Goal: Transaction & Acquisition: Purchase product/service

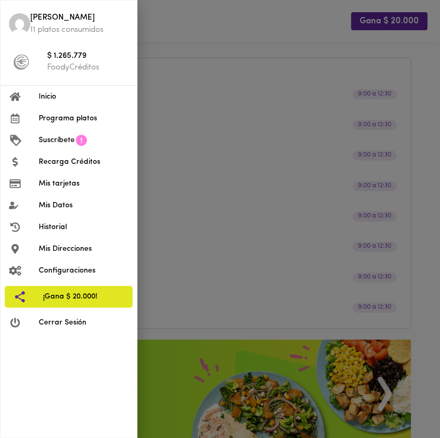
click at [160, 38] on div at bounding box center [220, 219] width 440 height 438
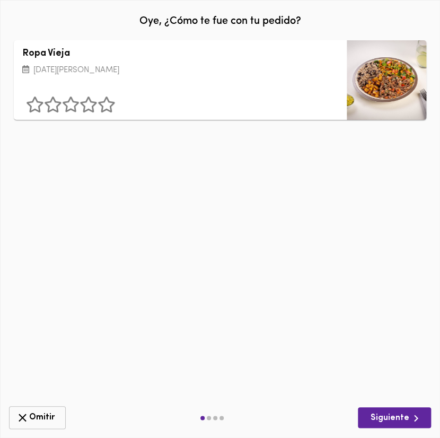
click at [31, 409] on button "Omitir" at bounding box center [37, 417] width 57 height 23
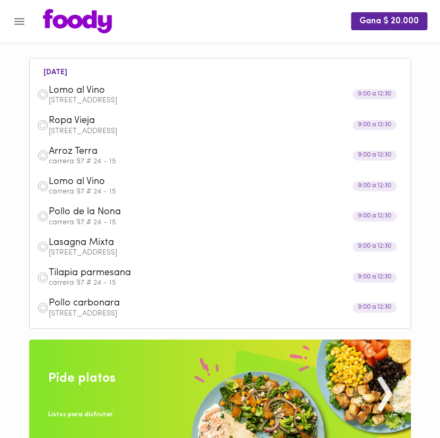
click at [75, 99] on p "[STREET_ADDRESS]" at bounding box center [226, 100] width 354 height 7
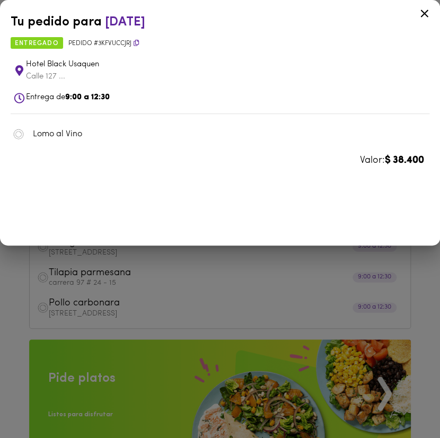
click at [86, 308] on div at bounding box center [220, 219] width 440 height 438
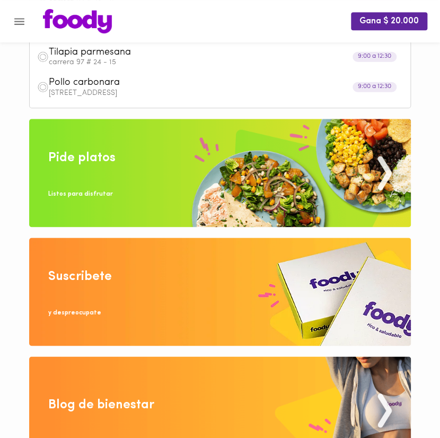
scroll to position [224, 0]
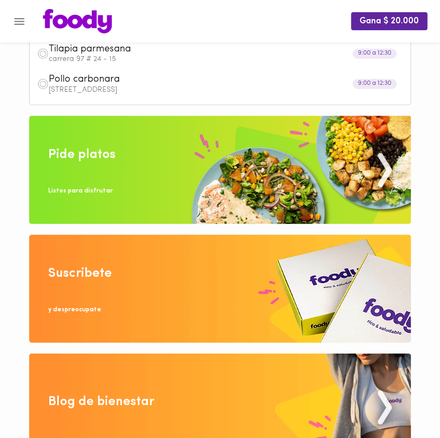
click at [119, 179] on img at bounding box center [220, 170] width 382 height 108
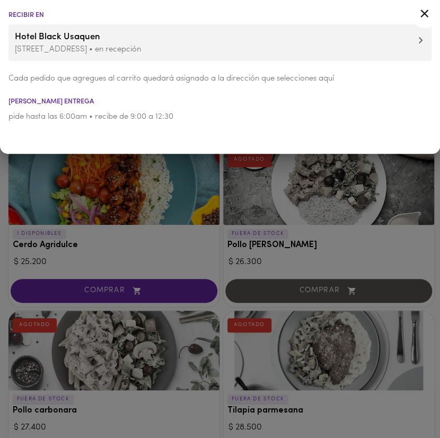
click at [169, 174] on div at bounding box center [220, 219] width 440 height 438
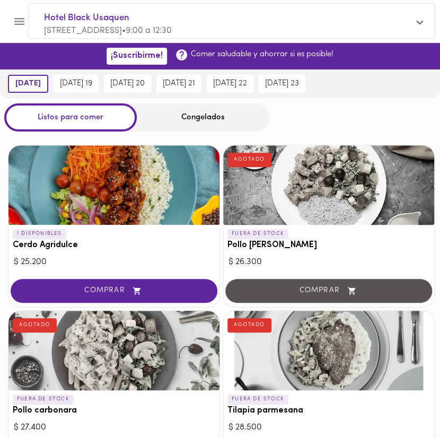
click at [200, 120] on div "Congelados" at bounding box center [203, 117] width 133 height 28
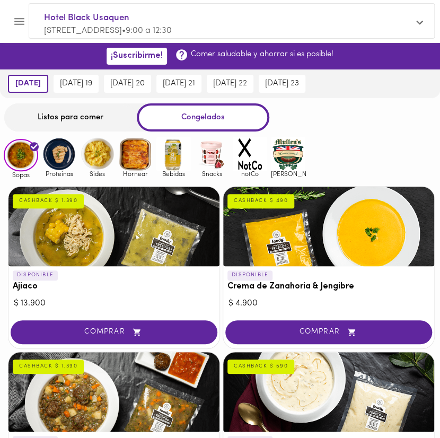
click at [212, 156] on img at bounding box center [212, 154] width 34 height 34
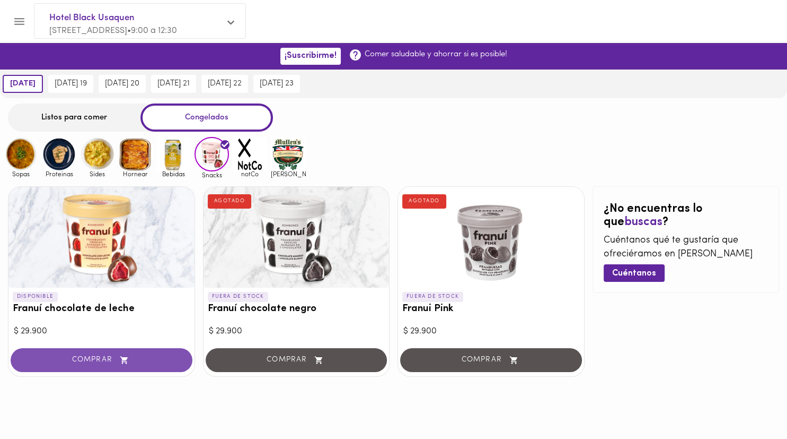
click at [131, 358] on span "COMPRAR" at bounding box center [101, 359] width 155 height 9
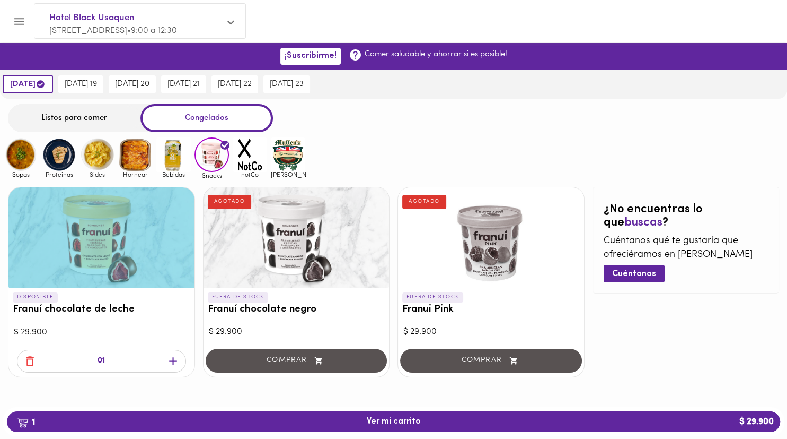
click at [169, 167] on img at bounding box center [173, 154] width 34 height 34
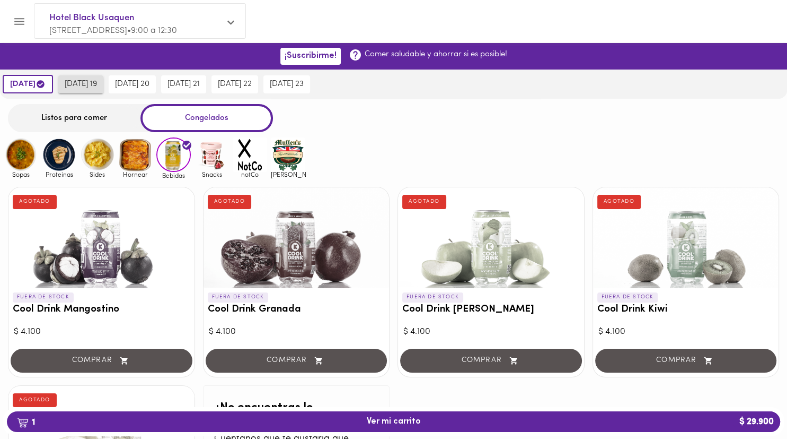
click at [86, 82] on span "[DATE] 19" at bounding box center [81, 85] width 32 height 10
click at [155, 85] on span "[DATE] 20" at bounding box center [138, 85] width 34 height 10
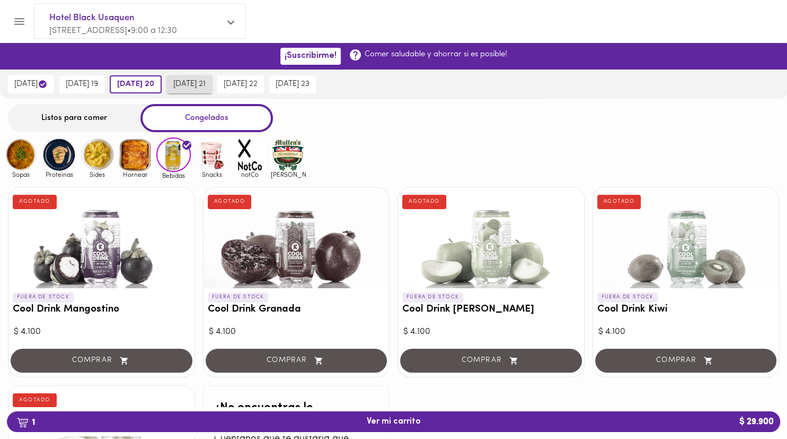
click at [206, 81] on span "[DATE] 21" at bounding box center [189, 85] width 32 height 10
click at [264, 78] on button "[DATE] 22" at bounding box center [240, 84] width 47 height 18
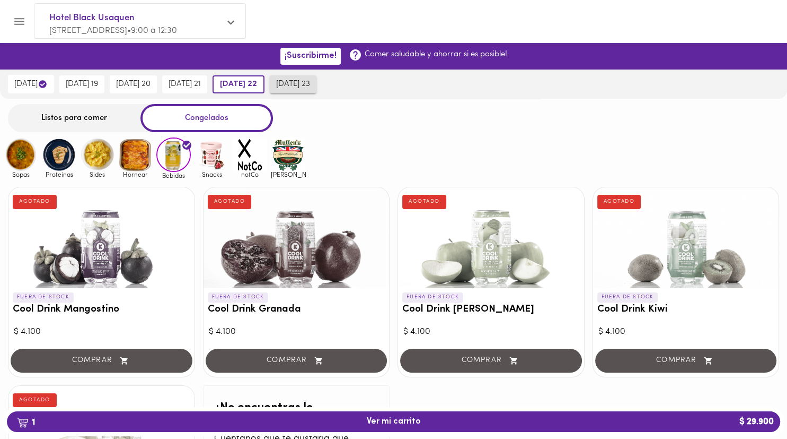
click at [294, 77] on button "[DATE] 23" at bounding box center [293, 84] width 47 height 18
click at [122, 83] on button "[DATE] 20" at bounding box center [133, 84] width 47 height 18
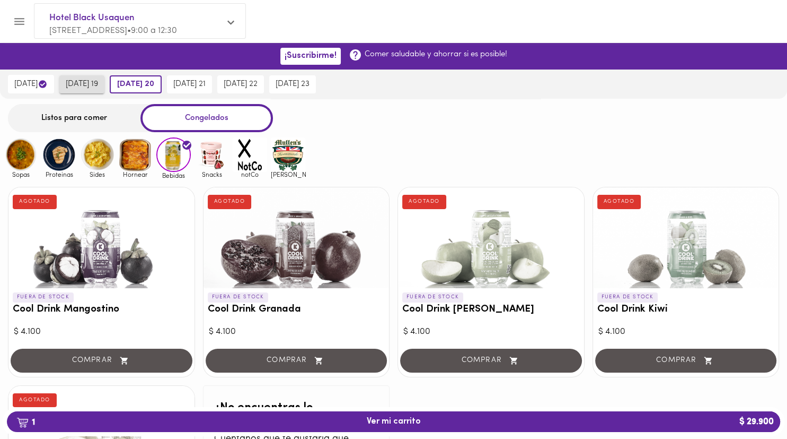
click at [95, 83] on span "[DATE] 19" at bounding box center [82, 85] width 32 height 10
click at [213, 165] on img at bounding box center [212, 154] width 34 height 34
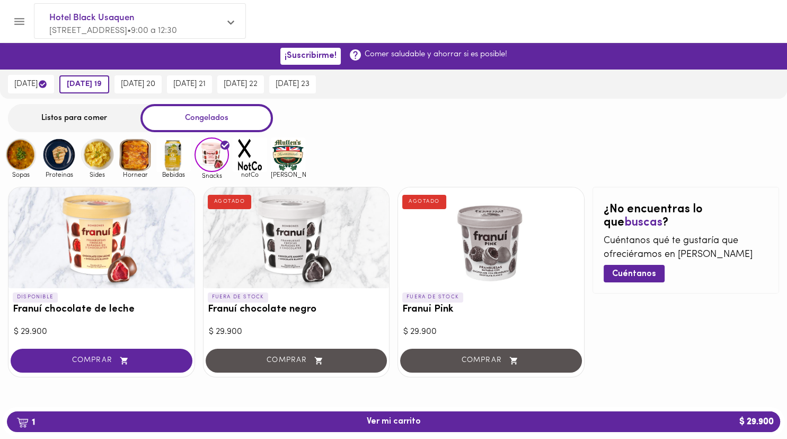
click at [57, 164] on img at bounding box center [59, 154] width 34 height 34
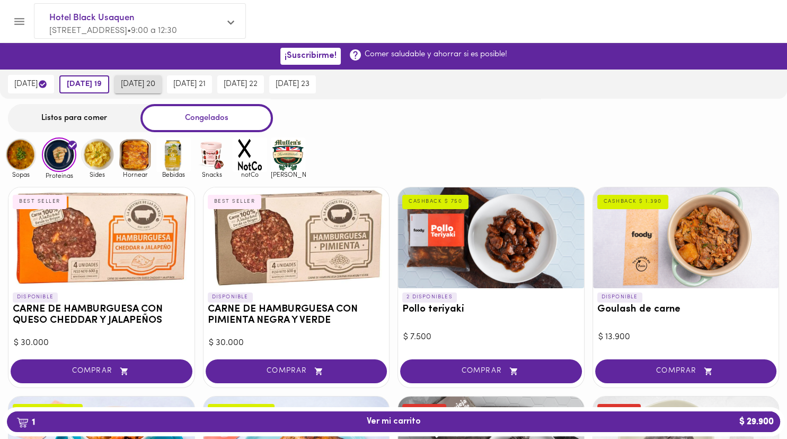
click at [143, 86] on span "[DATE] 20" at bounding box center [138, 85] width 34 height 10
click at [104, 164] on img at bounding box center [97, 154] width 34 height 34
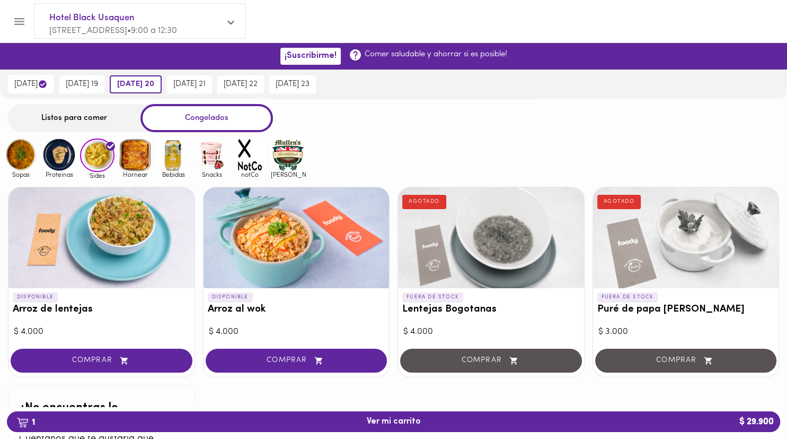
click at [287, 159] on img at bounding box center [288, 154] width 34 height 34
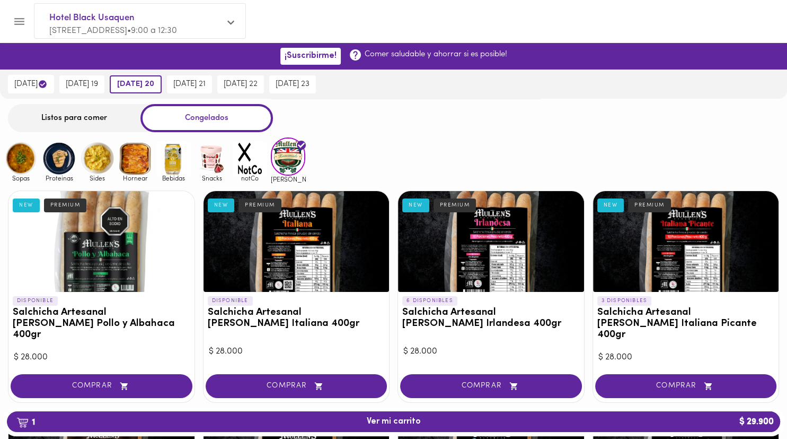
click at [239, 160] on img at bounding box center [250, 158] width 34 height 34
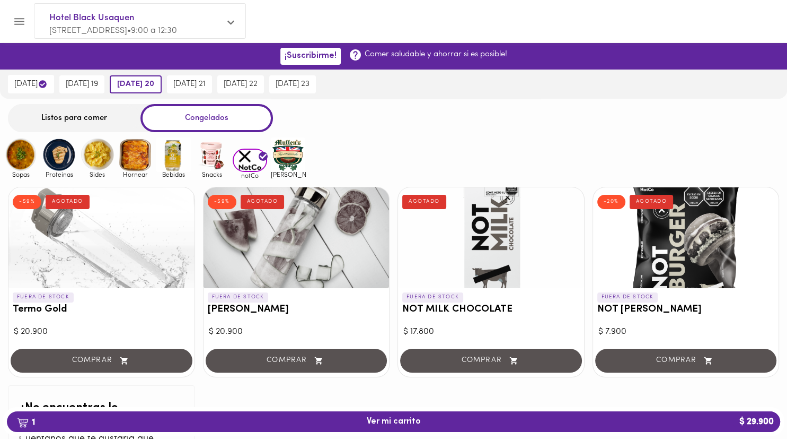
click at [204, 156] on img at bounding box center [212, 154] width 34 height 34
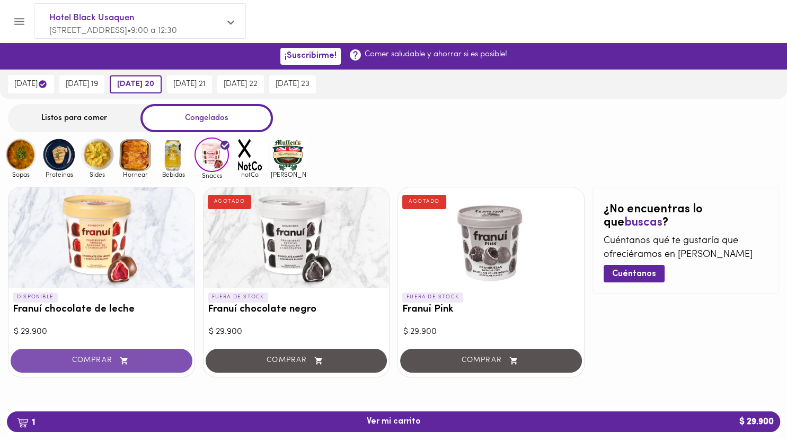
click at [121, 348] on button "COMPRAR" at bounding box center [102, 360] width 182 height 24
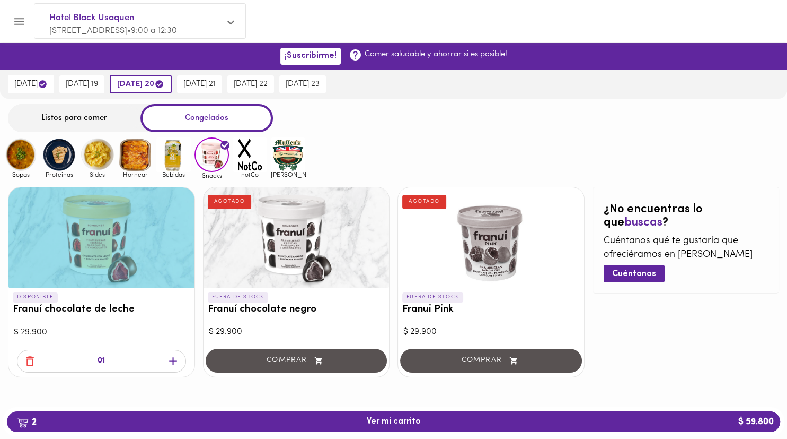
click at [182, 166] on img at bounding box center [173, 154] width 34 height 34
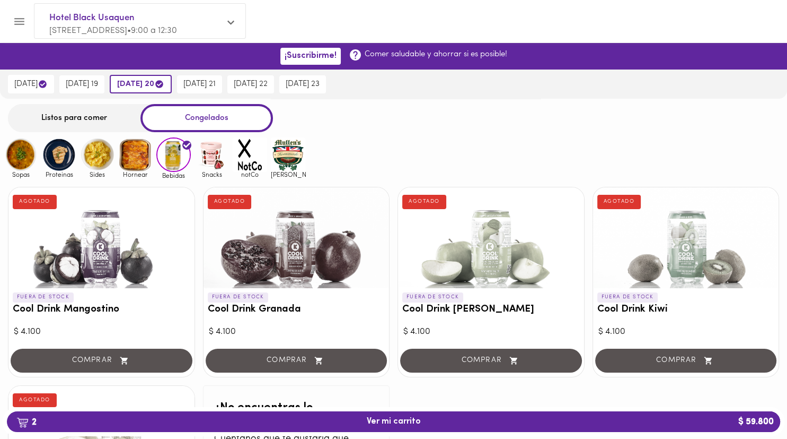
click at [138, 163] on img at bounding box center [135, 154] width 34 height 34
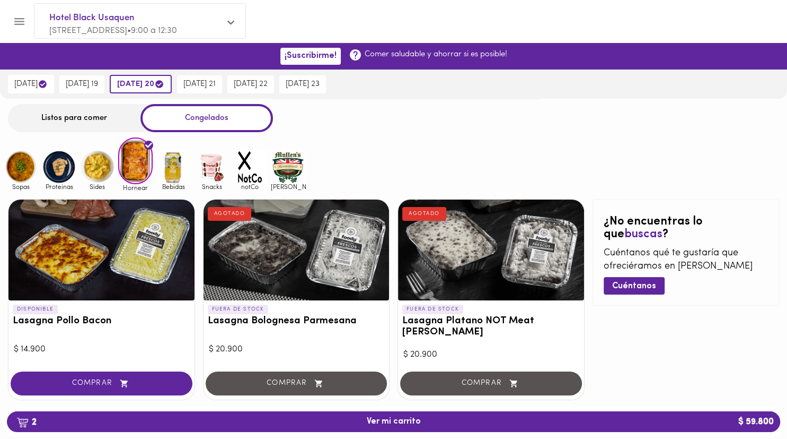
click at [106, 171] on img at bounding box center [97, 167] width 34 height 34
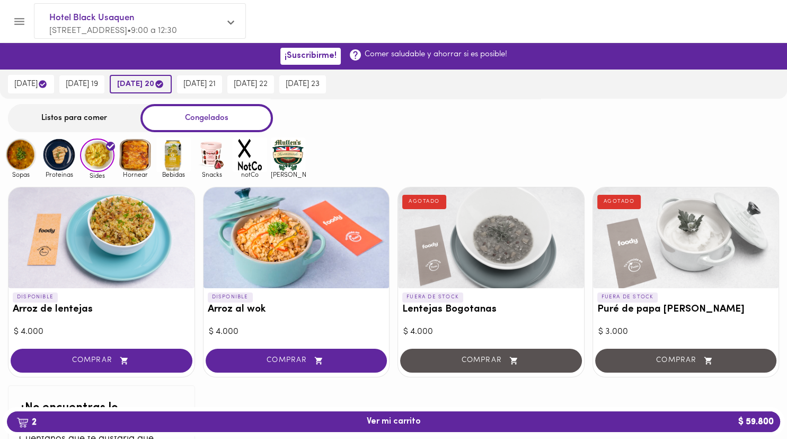
click at [152, 84] on span "[DATE] 20" at bounding box center [140, 84] width 47 height 10
click at [163, 83] on icon "button" at bounding box center [159, 84] width 8 height 8
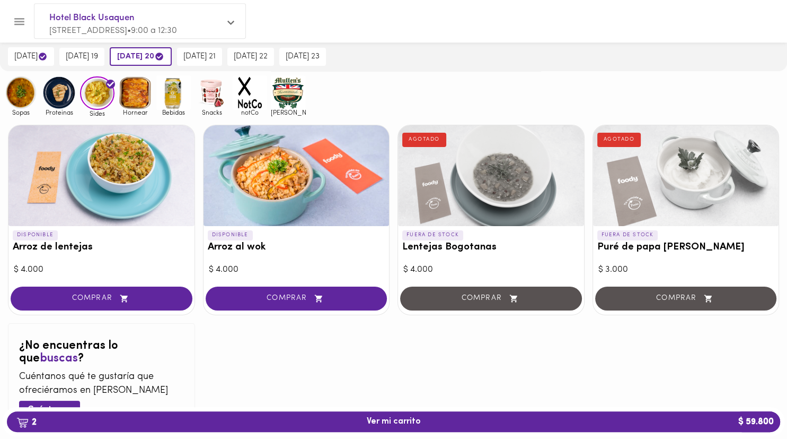
scroll to position [100, 0]
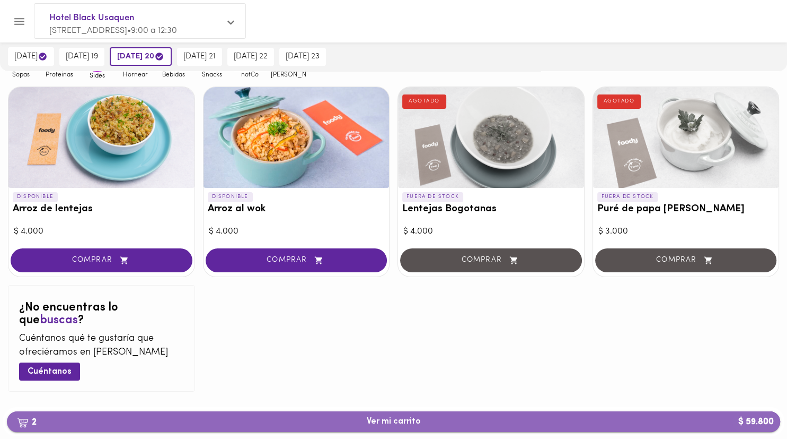
click at [435, 431] on button "2 Ver mi carrito $ 59.800" at bounding box center [394, 421] width 774 height 21
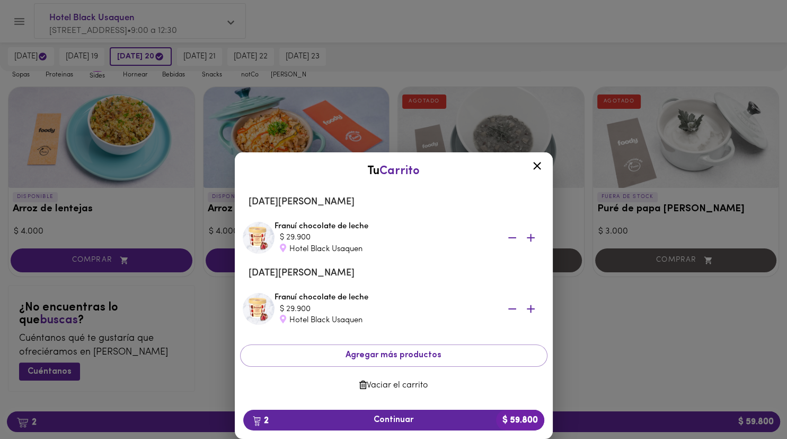
click at [440, 309] on icon "button" at bounding box center [512, 308] width 13 height 13
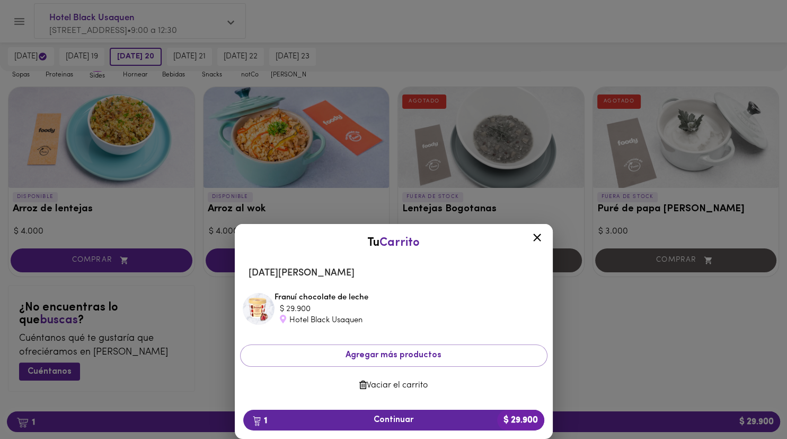
scroll to position [100, 0]
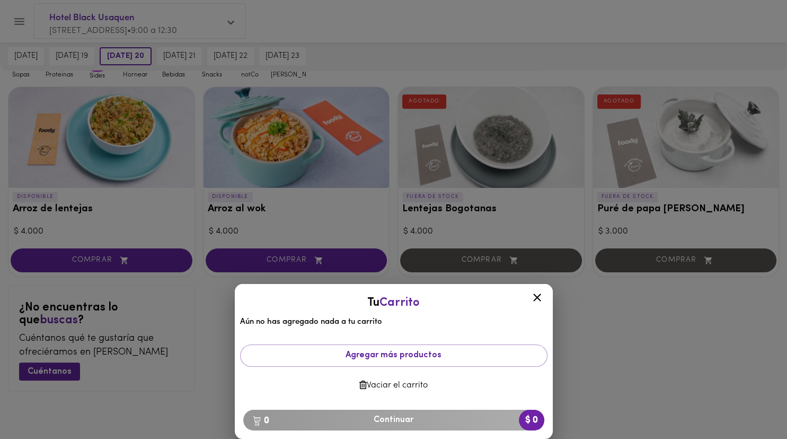
click at [440, 301] on icon at bounding box center [537, 297] width 13 height 13
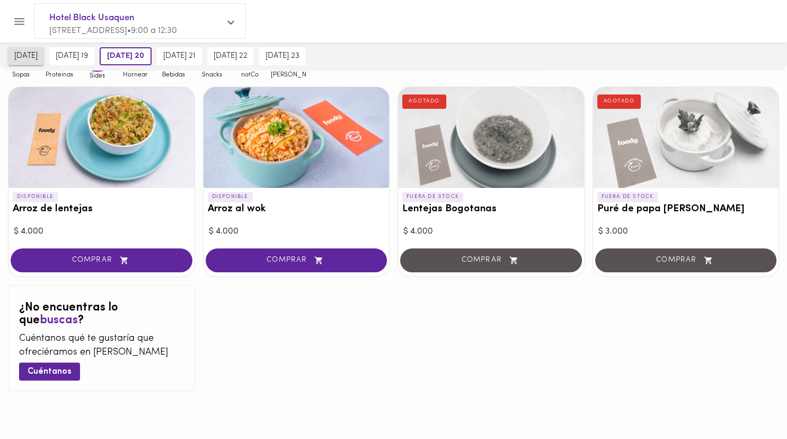
click at [44, 57] on button "[DATE]" at bounding box center [26, 56] width 36 height 18
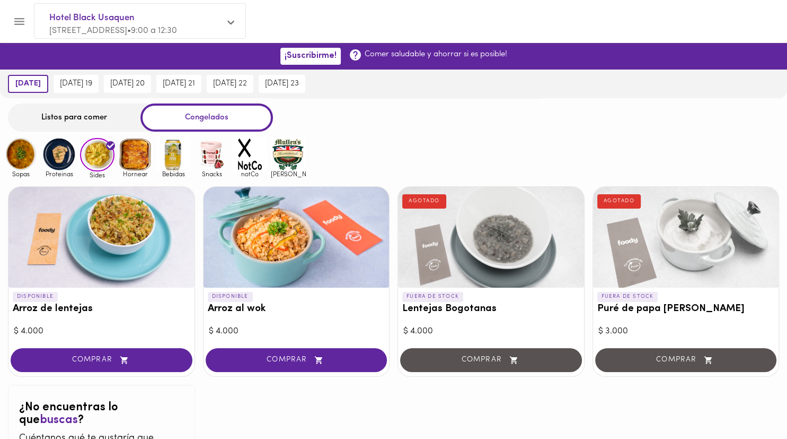
click at [216, 157] on img at bounding box center [212, 154] width 34 height 34
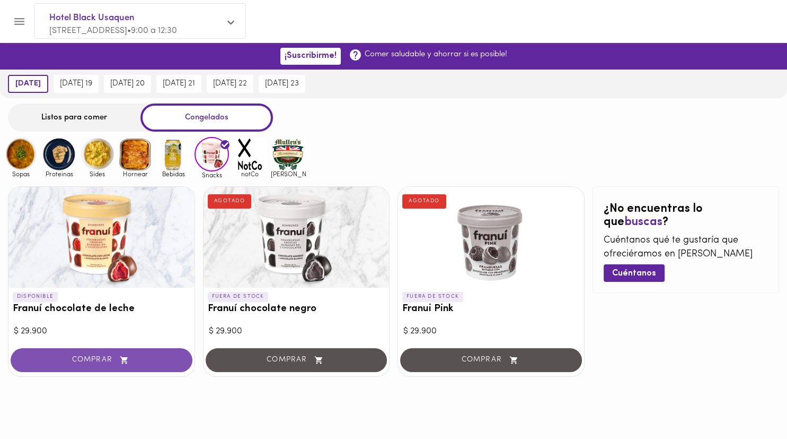
click at [141, 349] on button "COMPRAR" at bounding box center [102, 360] width 182 height 24
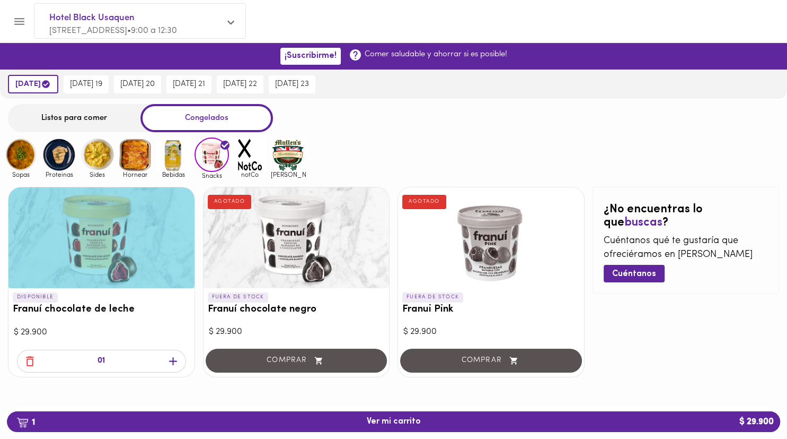
click at [178, 357] on icon "button" at bounding box center [173, 360] width 13 height 13
click at [56, 162] on img at bounding box center [59, 154] width 34 height 34
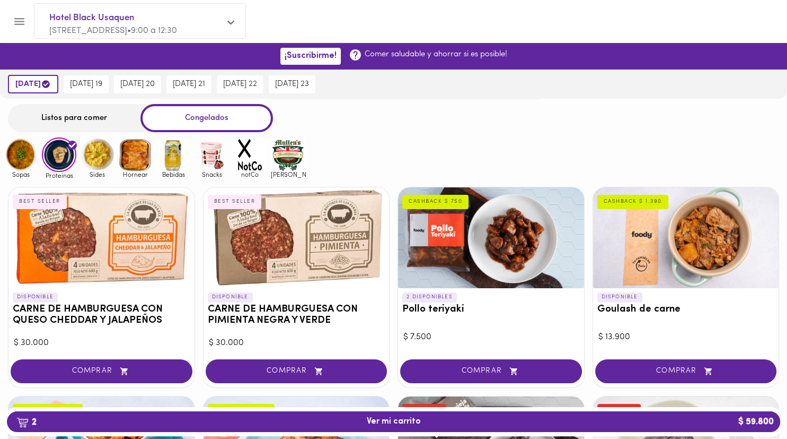
click at [31, 165] on img at bounding box center [21, 154] width 34 height 34
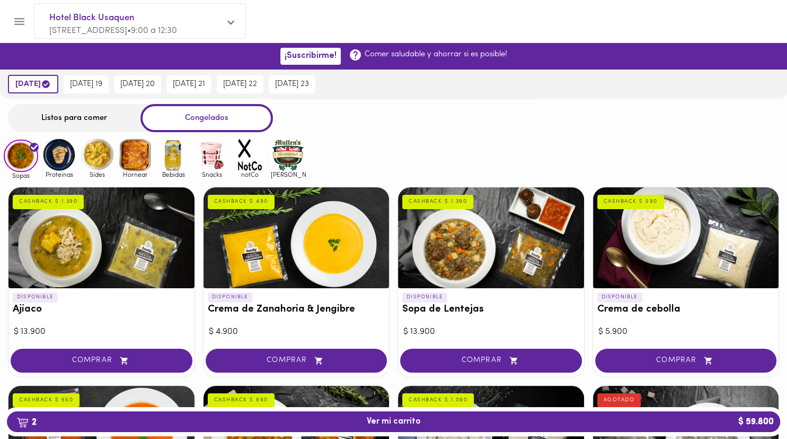
click at [174, 162] on img at bounding box center [173, 154] width 34 height 34
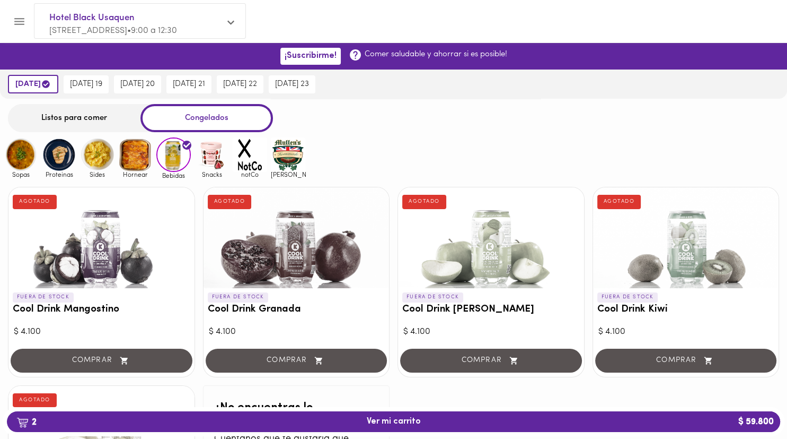
click at [101, 165] on img at bounding box center [97, 154] width 34 height 34
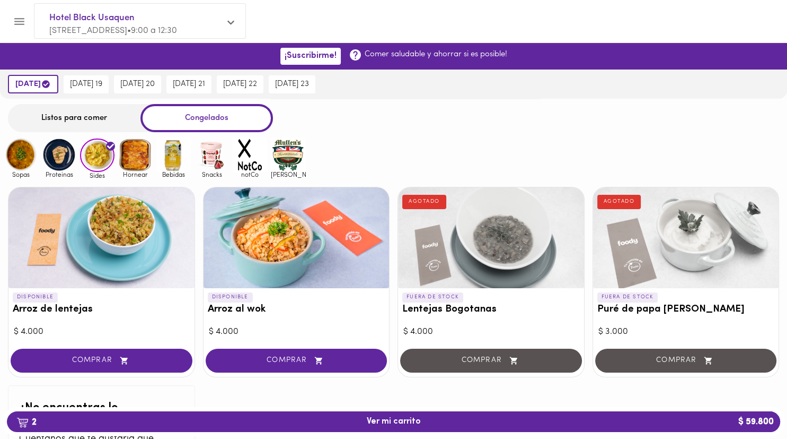
click at [103, 126] on div "Listos para comer" at bounding box center [74, 118] width 133 height 28
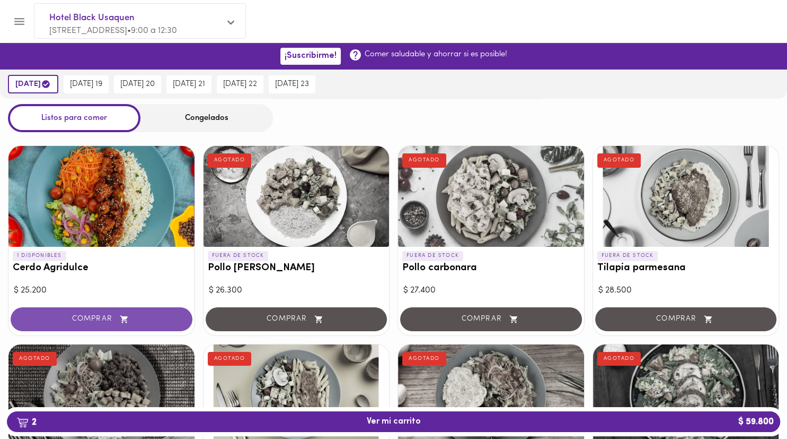
click at [143, 321] on span "COMPRAR" at bounding box center [101, 318] width 155 height 9
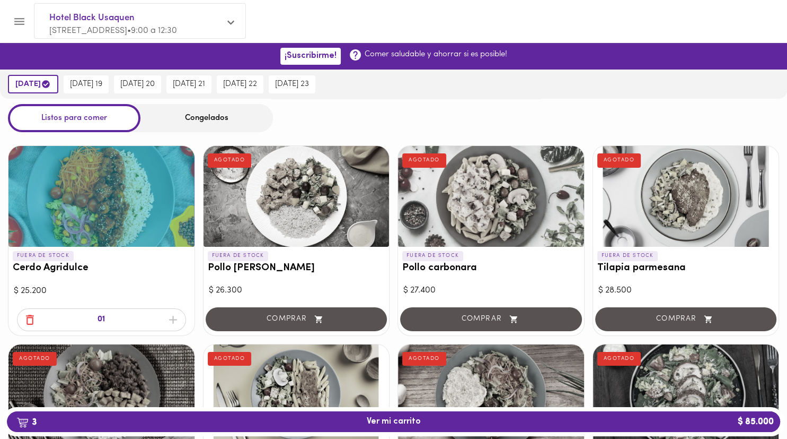
click at [177, 319] on div "01" at bounding box center [101, 319] width 169 height 23
click at [237, 127] on div "Congelados" at bounding box center [207, 118] width 133 height 28
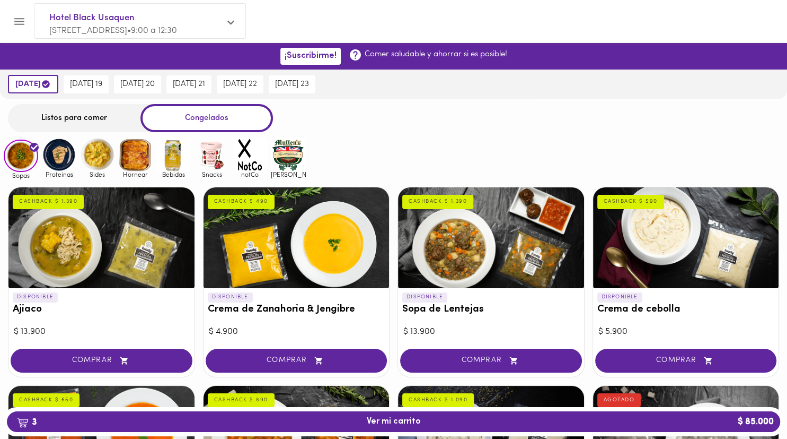
click at [120, 118] on div "Listos para comer" at bounding box center [74, 118] width 133 height 28
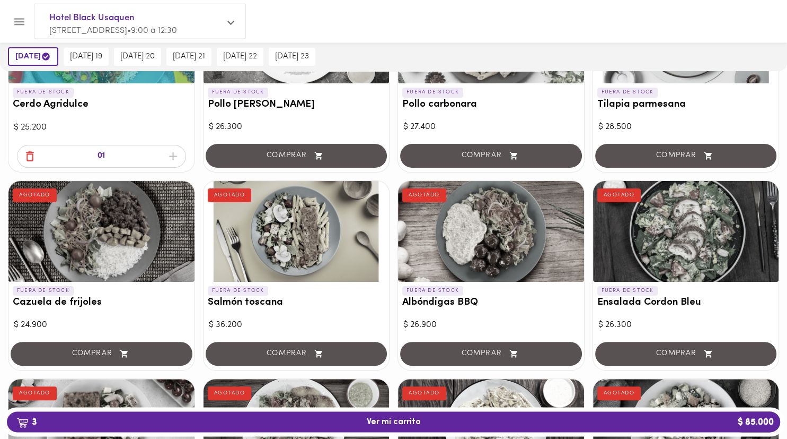
scroll to position [168, 0]
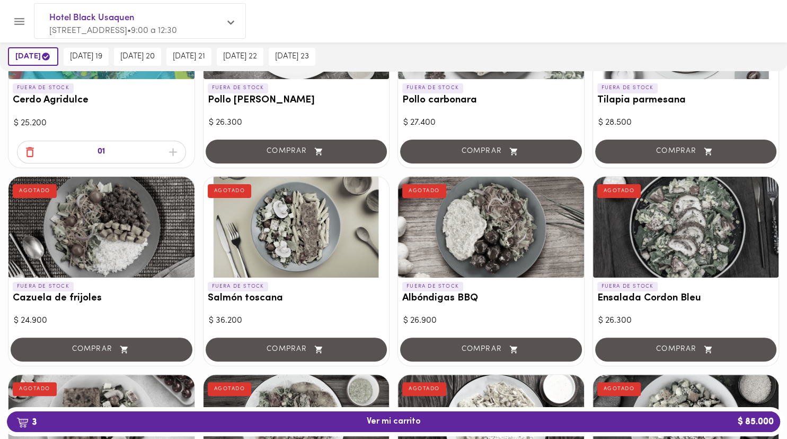
click at [288, 348] on div "COMPRAR" at bounding box center [297, 350] width 186 height 30
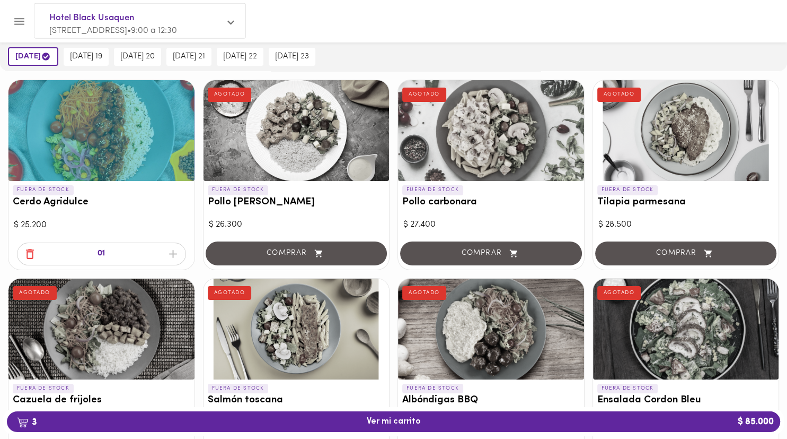
scroll to position [0, 0]
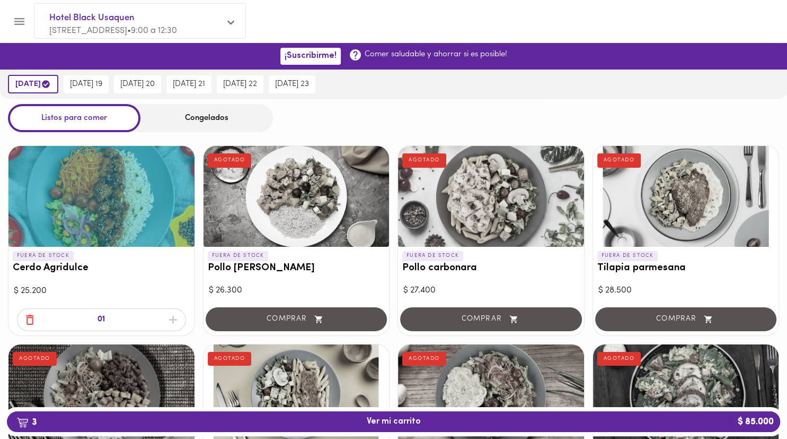
click at [175, 322] on div "01" at bounding box center [101, 319] width 169 height 23
click at [100, 321] on p "01" at bounding box center [101, 319] width 7 height 12
click at [105, 321] on p "01" at bounding box center [101, 319] width 7 height 12
drag, startPoint x: 105, startPoint y: 321, endPoint x: 115, endPoint y: 319, distance: 9.7
click at [106, 321] on div "01" at bounding box center [101, 319] width 169 height 23
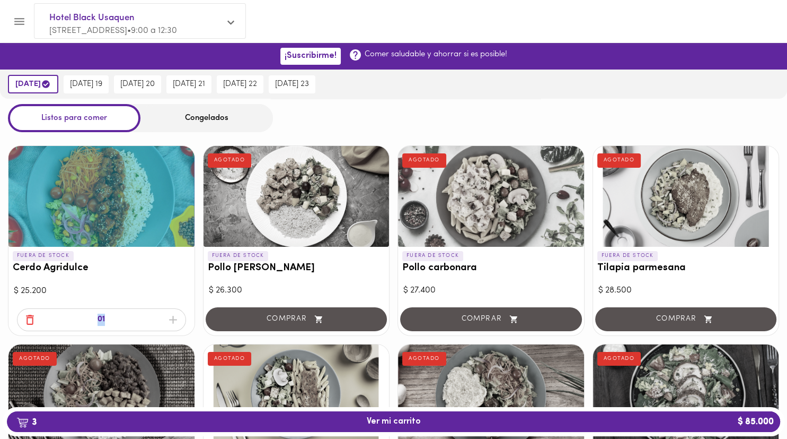
click at [27, 24] on button "Menu" at bounding box center [19, 21] width 26 height 26
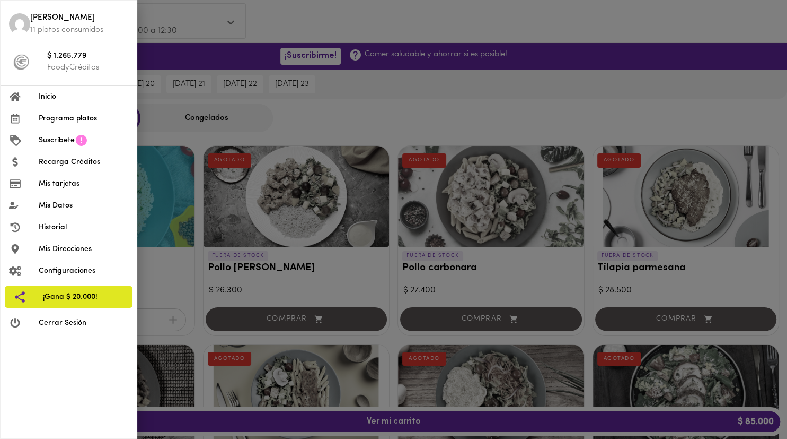
click at [60, 94] on span "Inicio" at bounding box center [84, 96] width 90 height 11
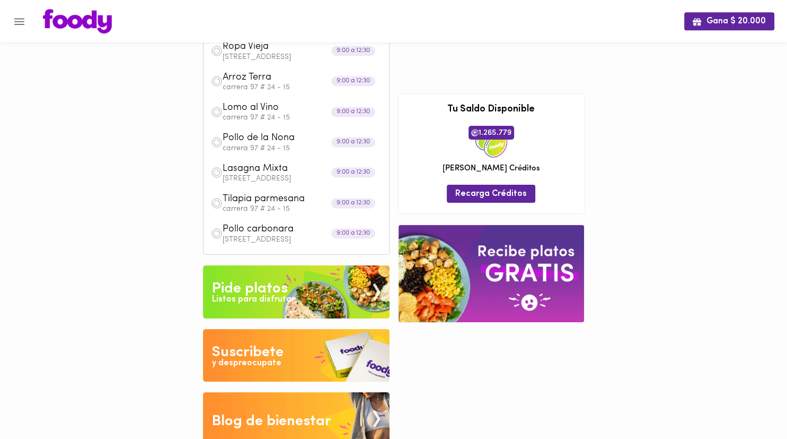
scroll to position [96, 0]
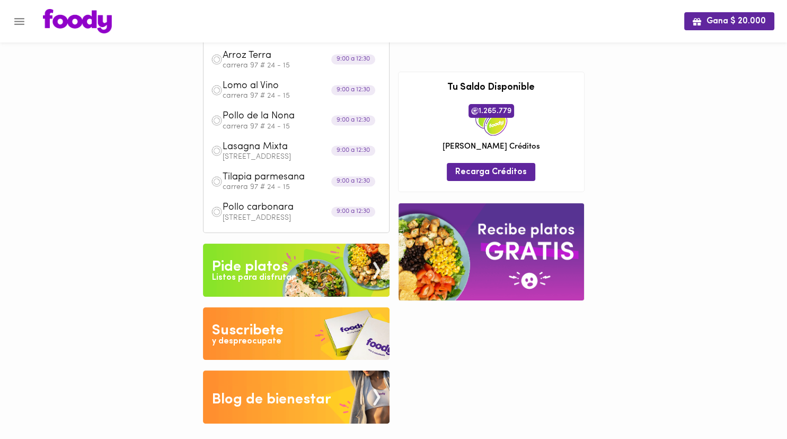
click at [332, 269] on img at bounding box center [296, 269] width 187 height 53
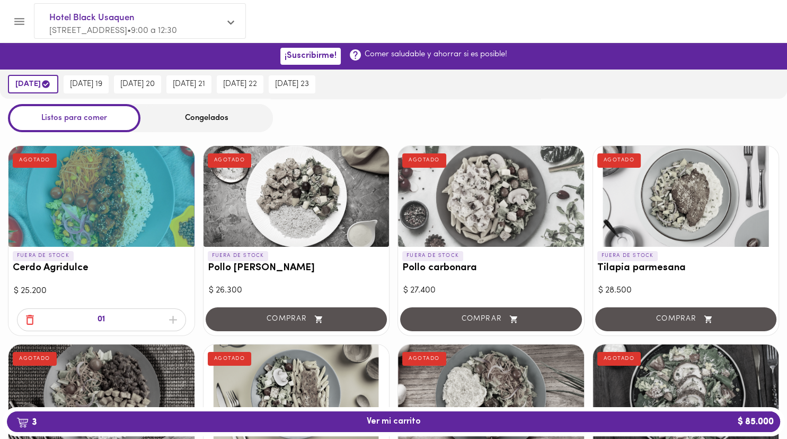
click at [164, 117] on div "Congelados" at bounding box center [207, 118] width 133 height 28
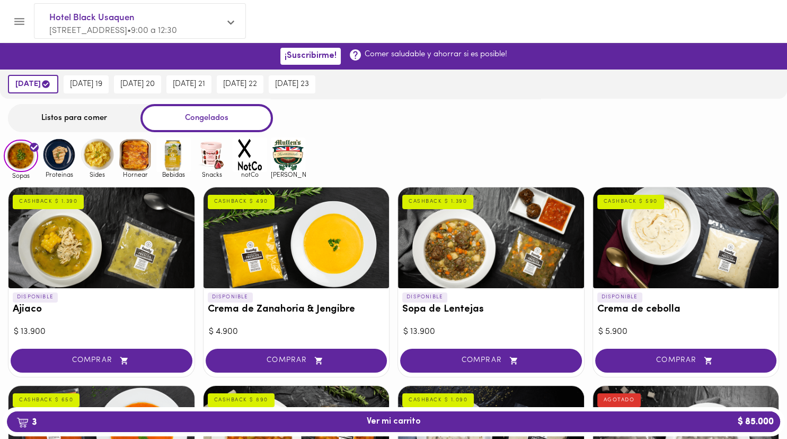
click at [71, 162] on img at bounding box center [59, 154] width 34 height 34
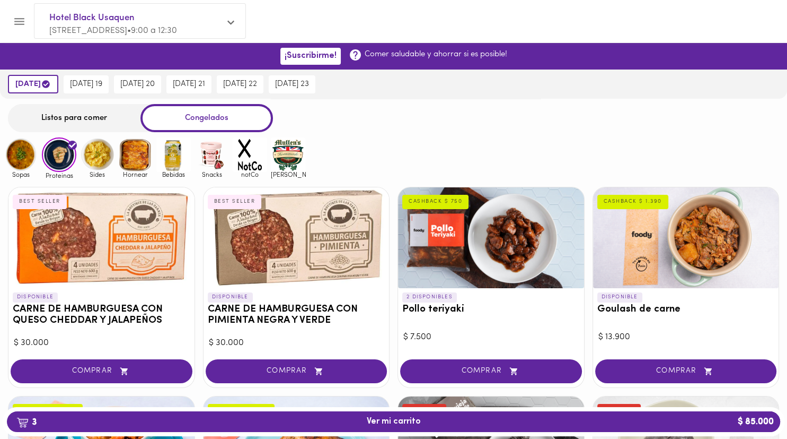
click at [91, 163] on img at bounding box center [97, 154] width 34 height 34
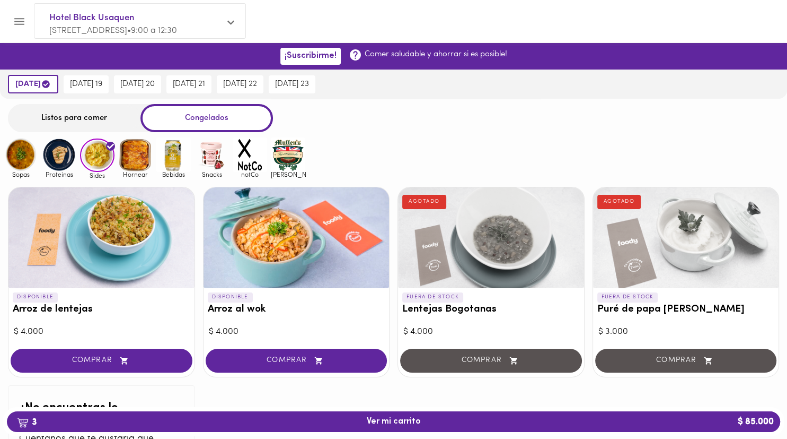
click at [135, 164] on img at bounding box center [135, 154] width 34 height 34
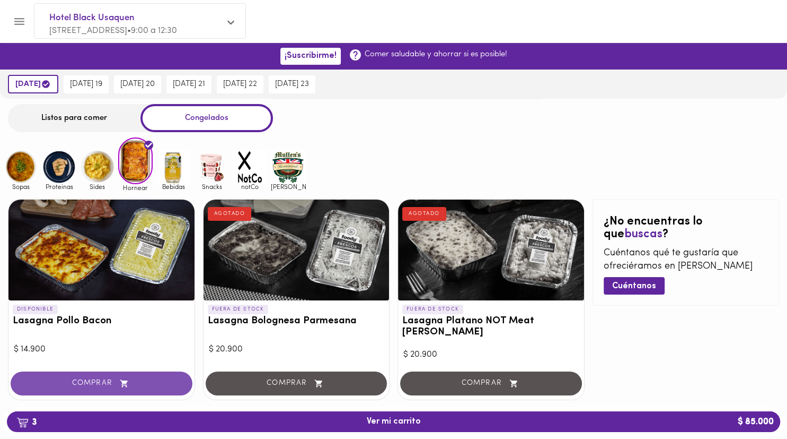
click at [133, 371] on button "COMPRAR" at bounding box center [102, 383] width 182 height 24
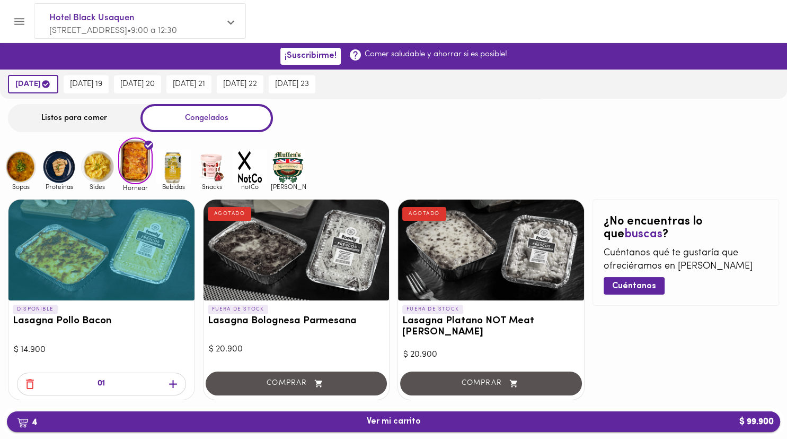
click at [194, 414] on button "4 Ver mi carrito $ 99.900" at bounding box center [394, 421] width 774 height 21
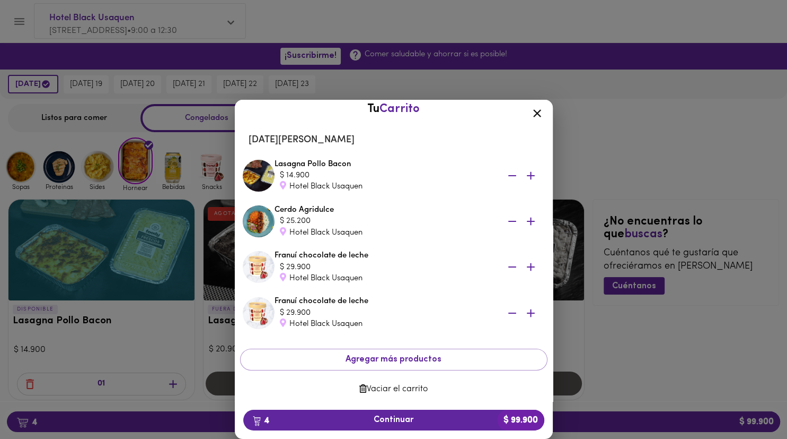
scroll to position [13, 0]
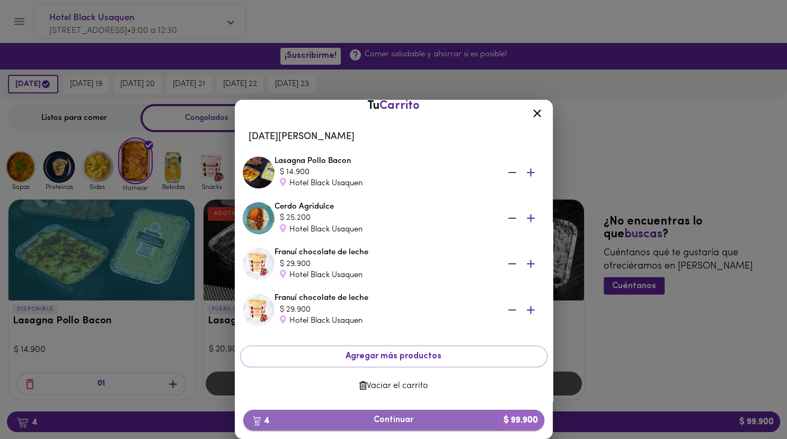
click at [381, 415] on span "4 Continuar $ 99.900" at bounding box center [394, 420] width 284 height 10
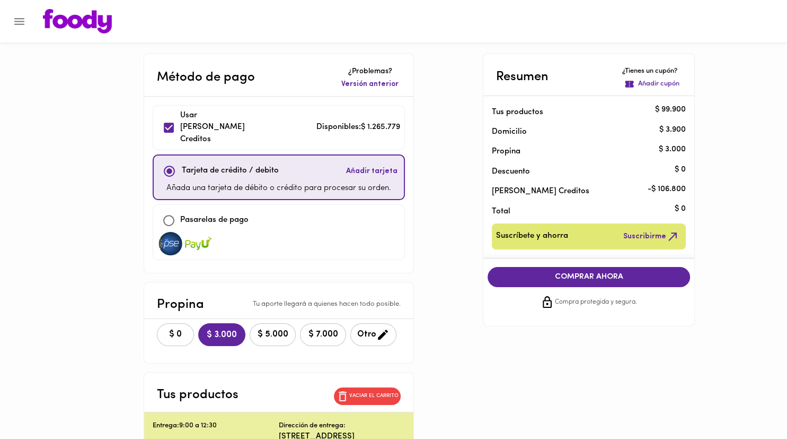
scroll to position [56, 0]
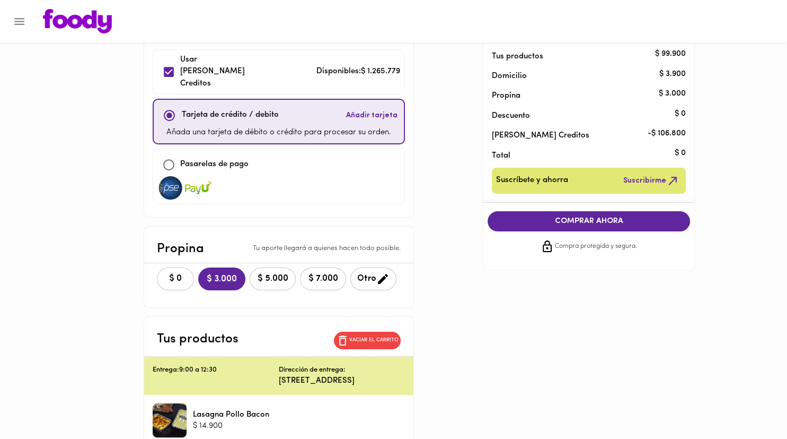
click at [186, 267] on button "$ 0" at bounding box center [175, 278] width 37 height 23
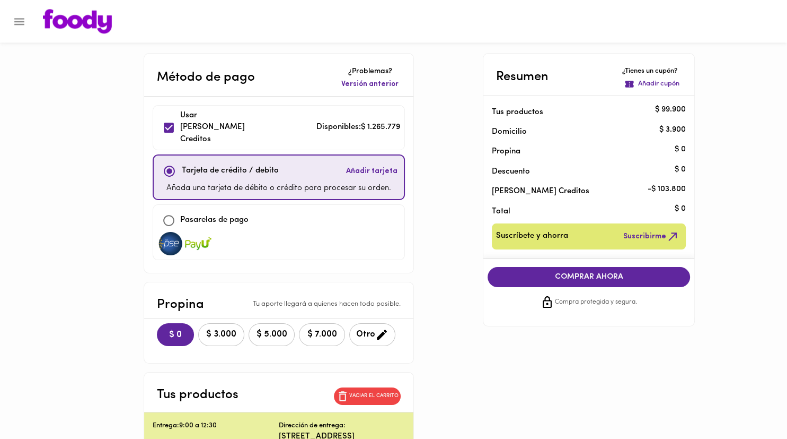
scroll to position [0, 0]
click at [440, 281] on span "COMPRAR AHORA" at bounding box center [588, 277] width 181 height 10
